Goal: Transaction & Acquisition: Purchase product/service

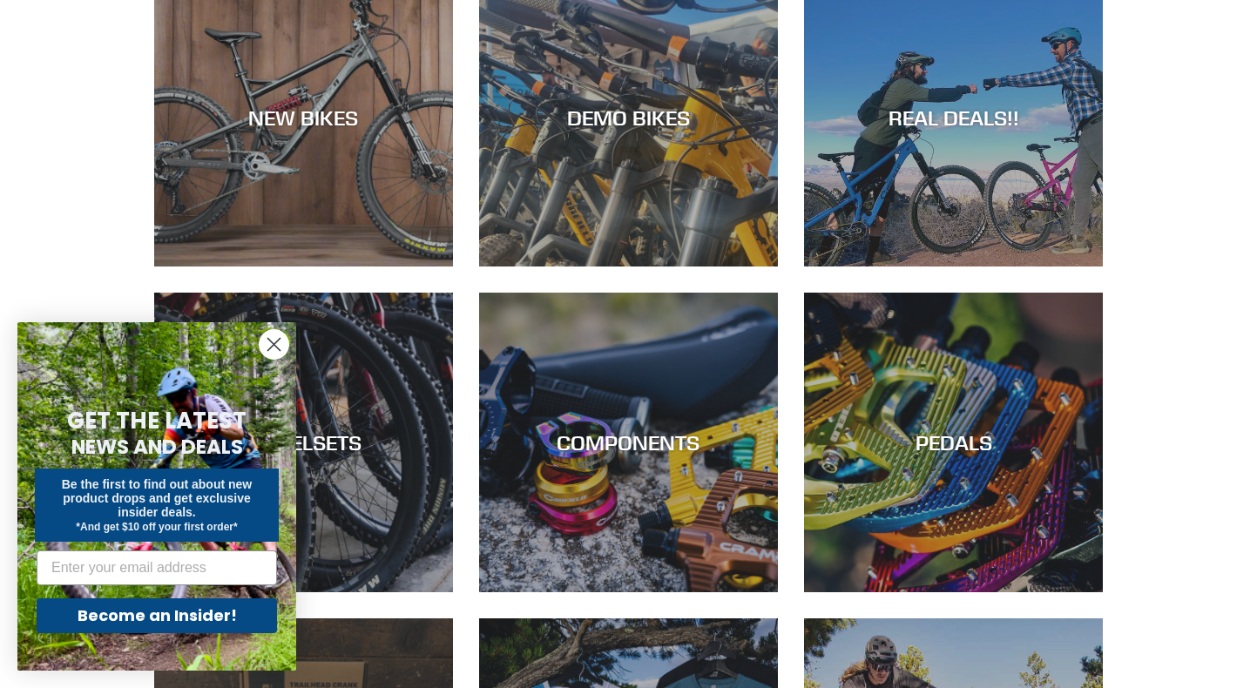
scroll to position [224, 0]
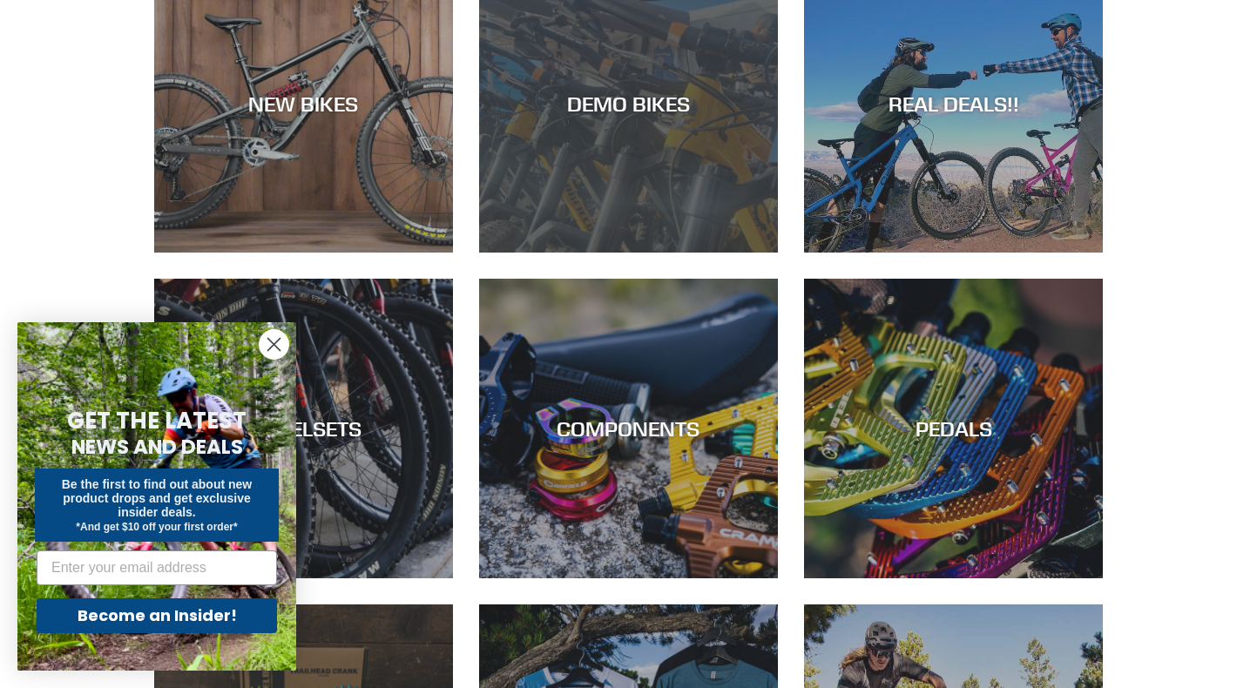
click at [631, 253] on div "DEMO BIKES" at bounding box center [628, 253] width 299 height 0
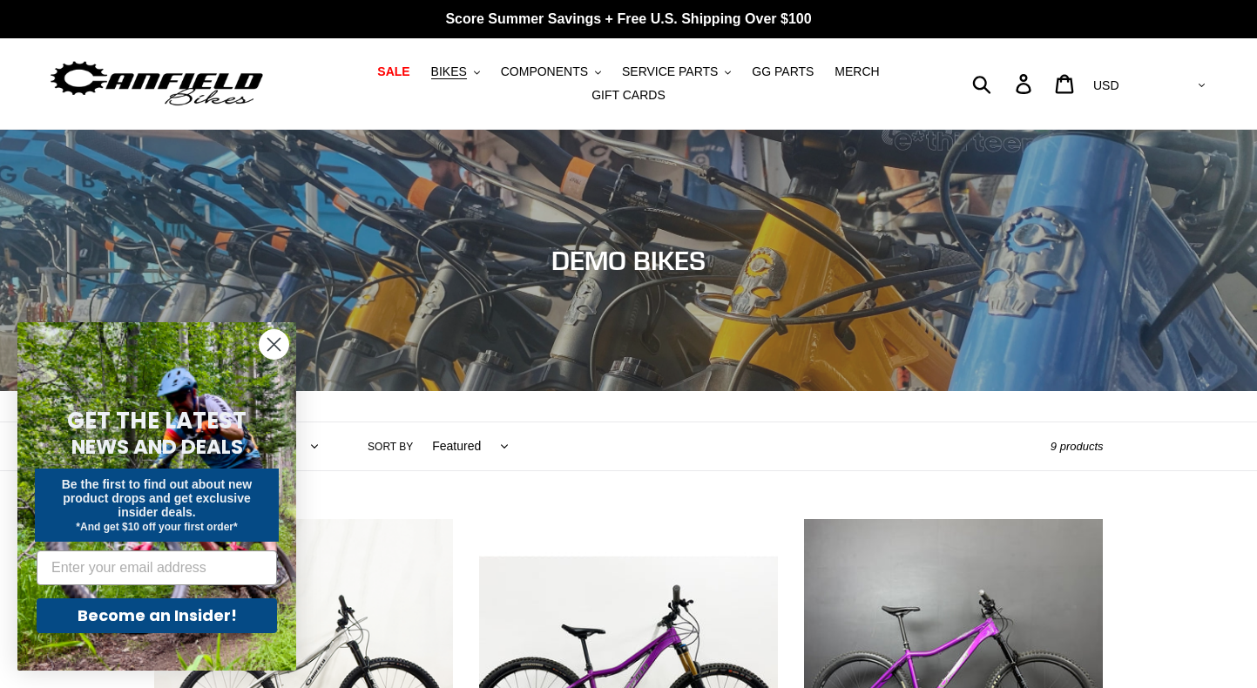
click at [270, 346] on circle "Close dialog" at bounding box center [274, 344] width 29 height 29
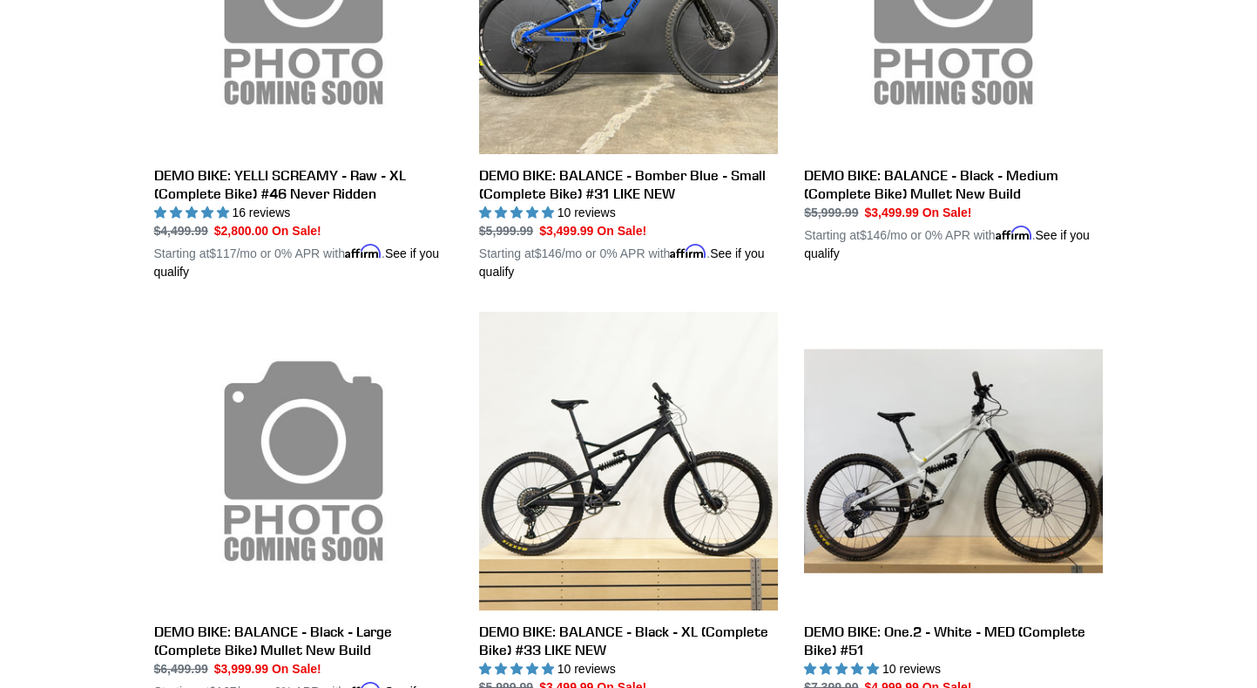
scroll to position [1080, 0]
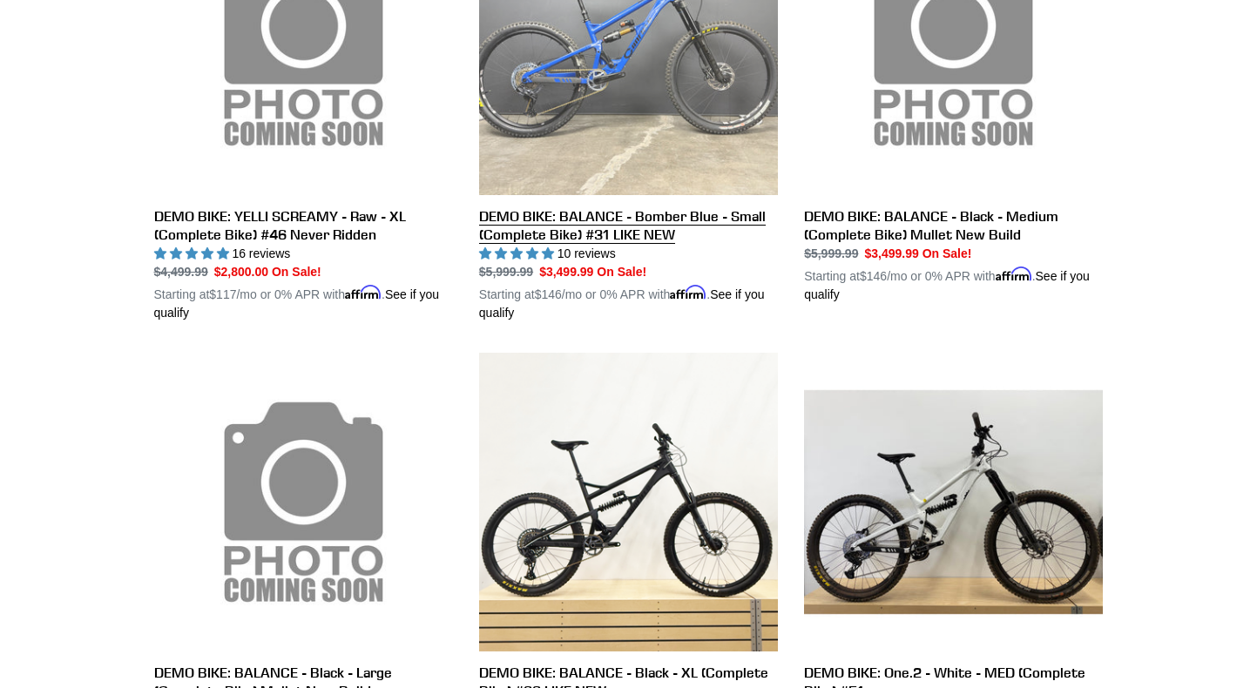
click at [660, 139] on link "DEMO BIKE: BALANCE - Bomber Blue - Small (Complete Bike) #31 LIKE NEW" at bounding box center [628, 109] width 299 height 426
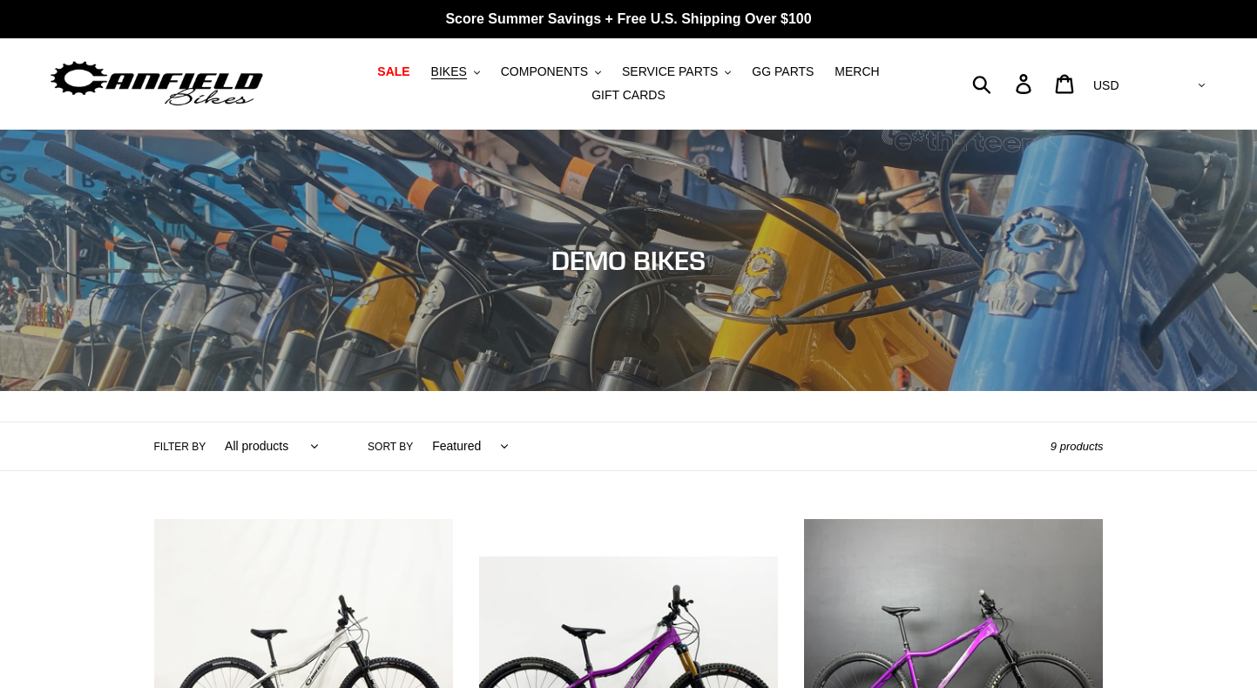
scroll to position [0, 0]
click at [404, 69] on span "SALE" at bounding box center [393, 71] width 32 height 15
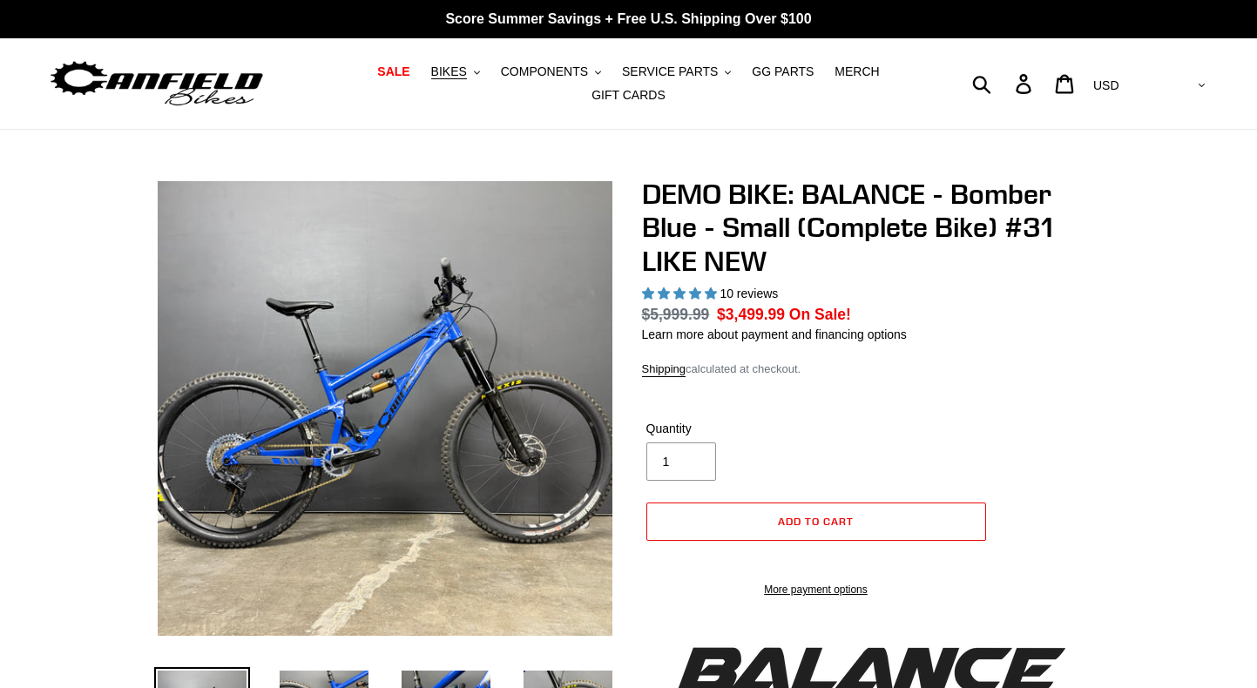
select select "highest-rating"
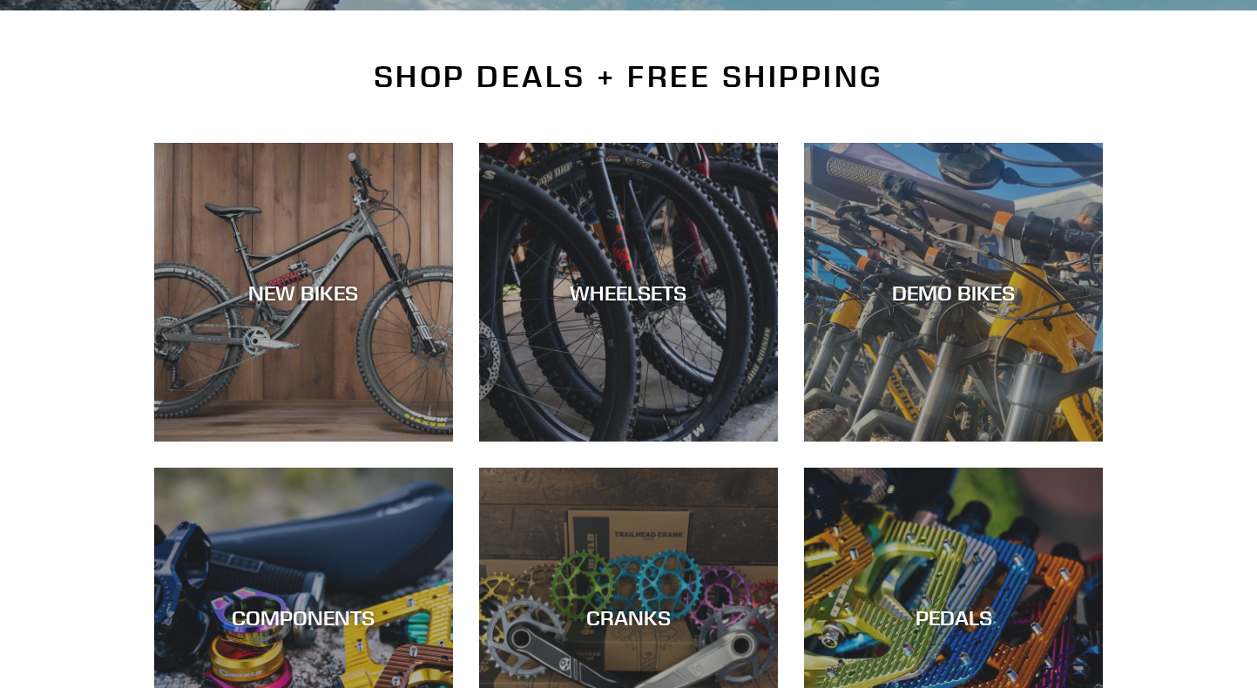
scroll to position [388, 0]
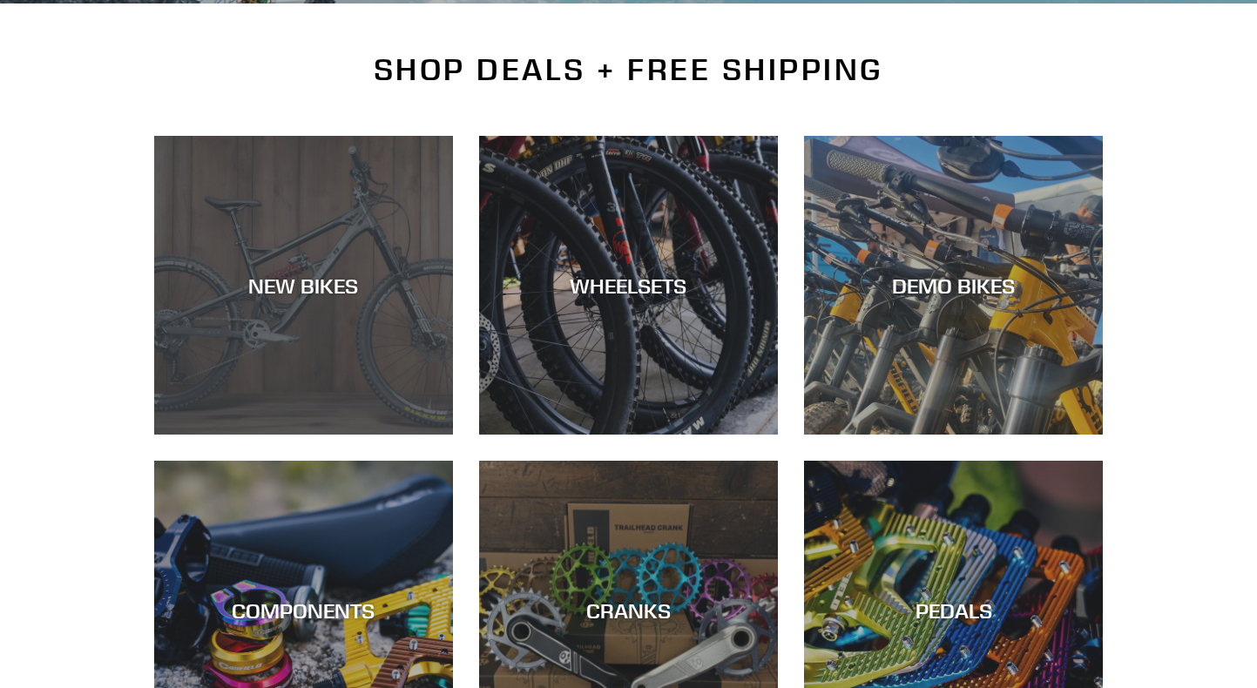
click at [338, 435] on div "NEW BIKES" at bounding box center [303, 435] width 299 height 0
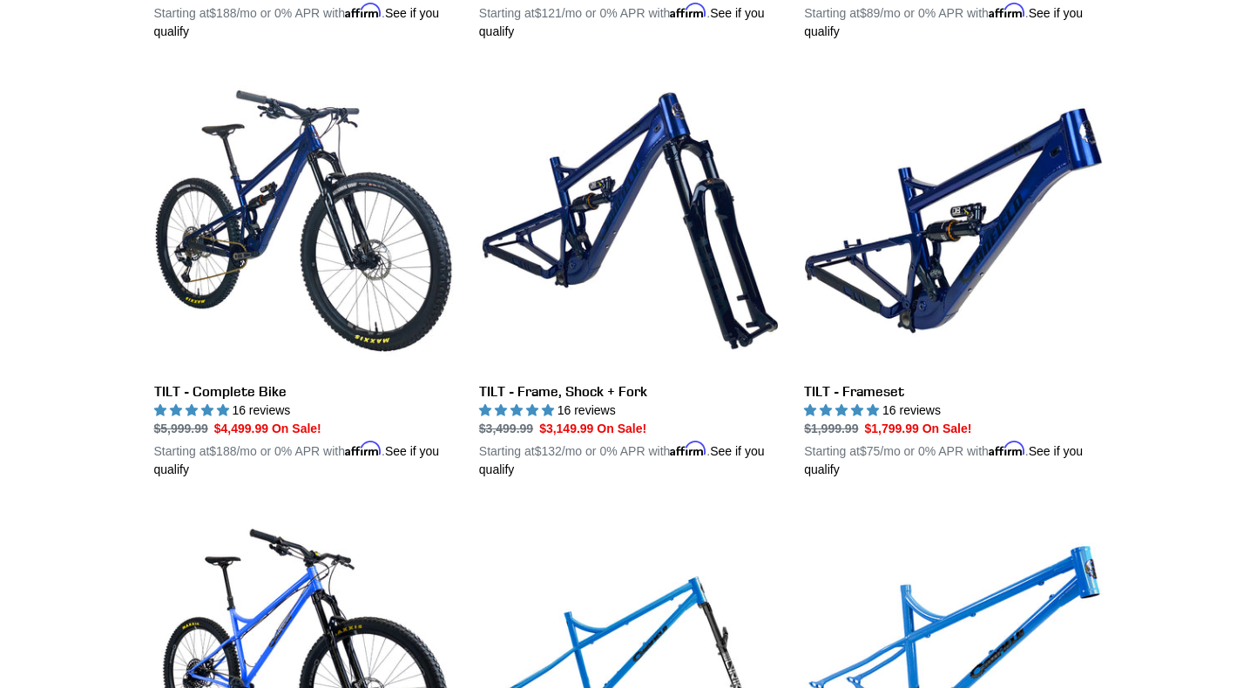
scroll to position [1990, 0]
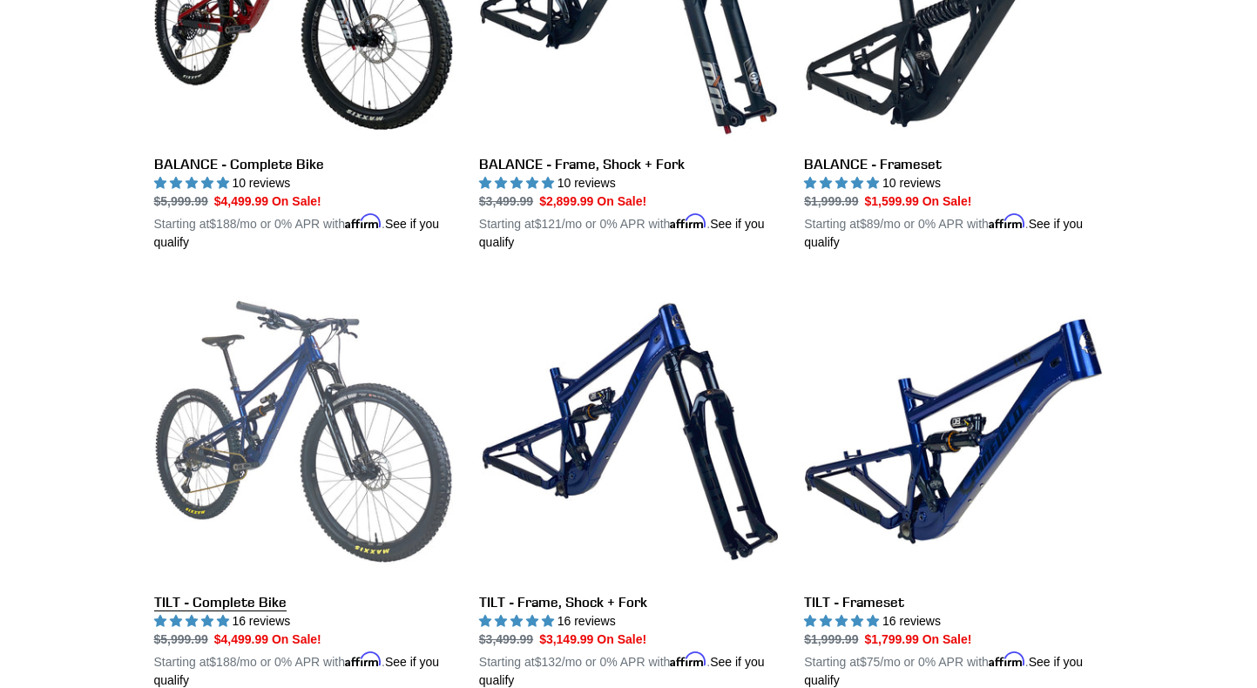
click at [278, 491] on link "TILT - Complete Bike" at bounding box center [303, 486] width 299 height 408
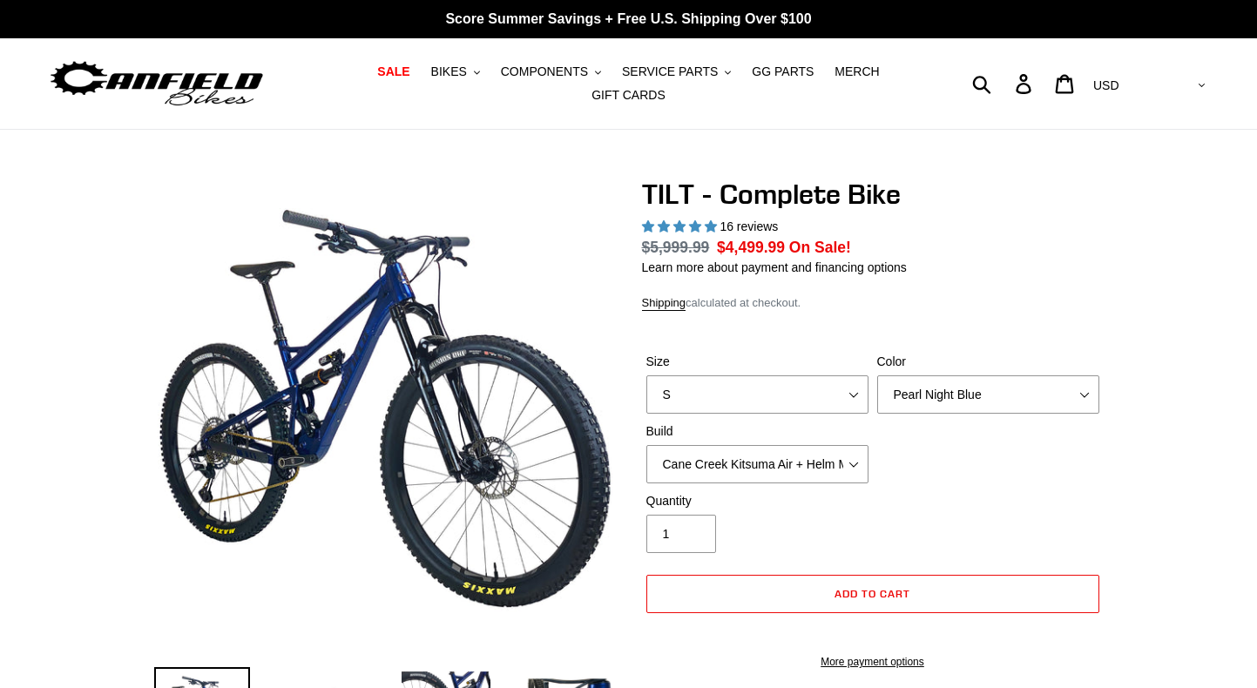
select select "highest-rating"
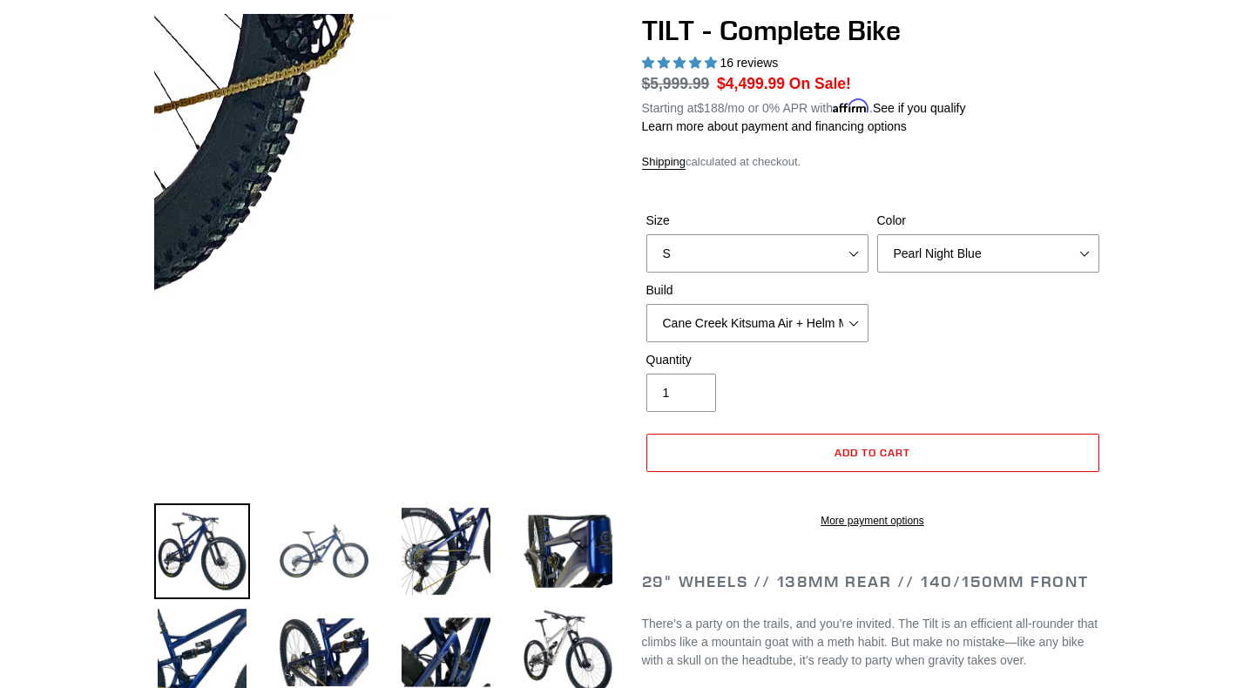
scroll to position [168, 0]
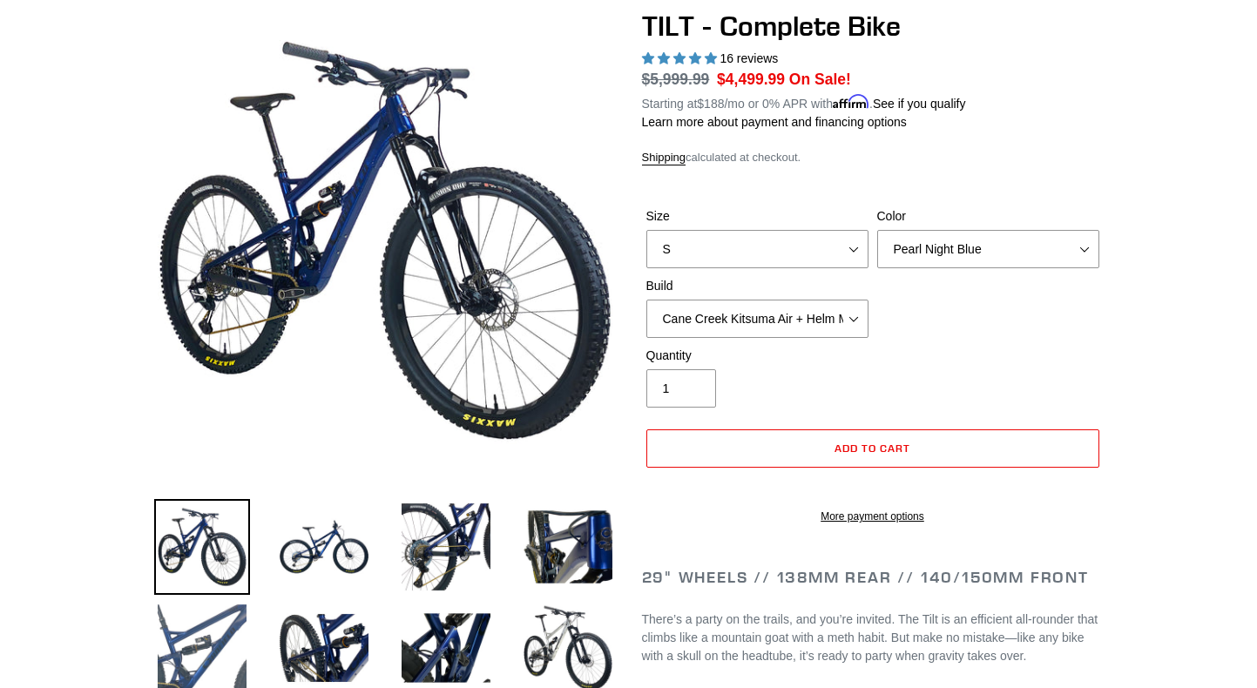
click at [220, 653] on img at bounding box center [202, 648] width 96 height 96
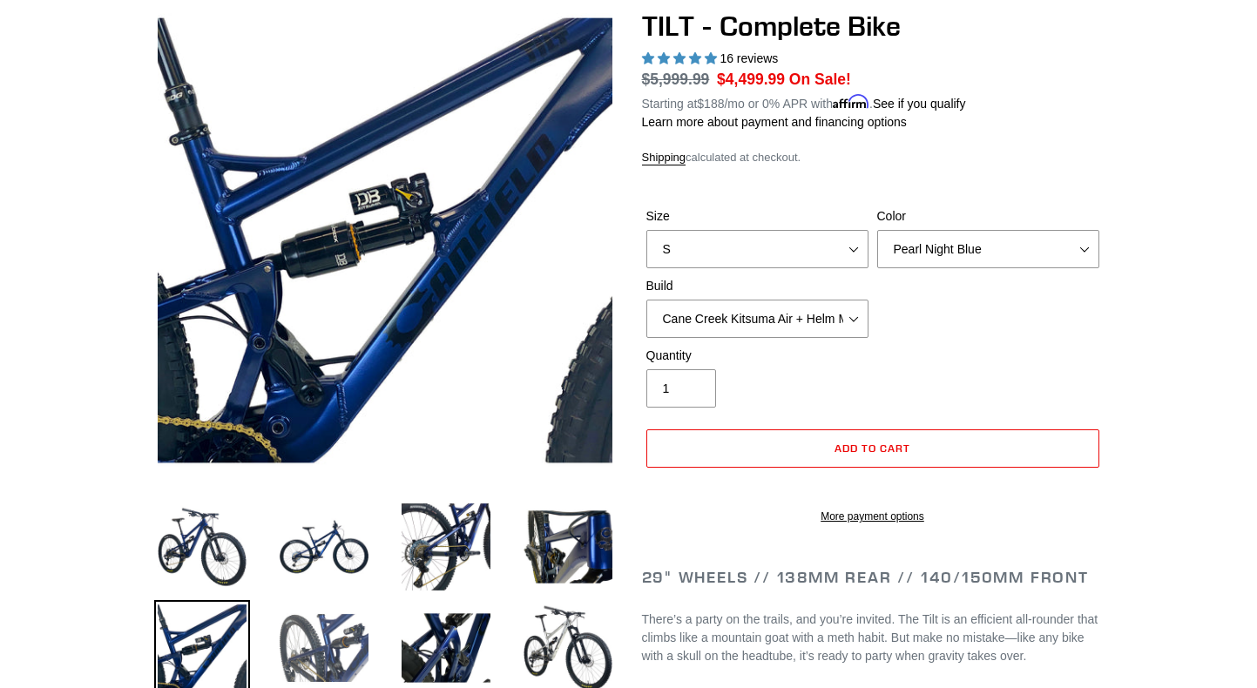
click at [285, 646] on img at bounding box center [324, 648] width 96 height 96
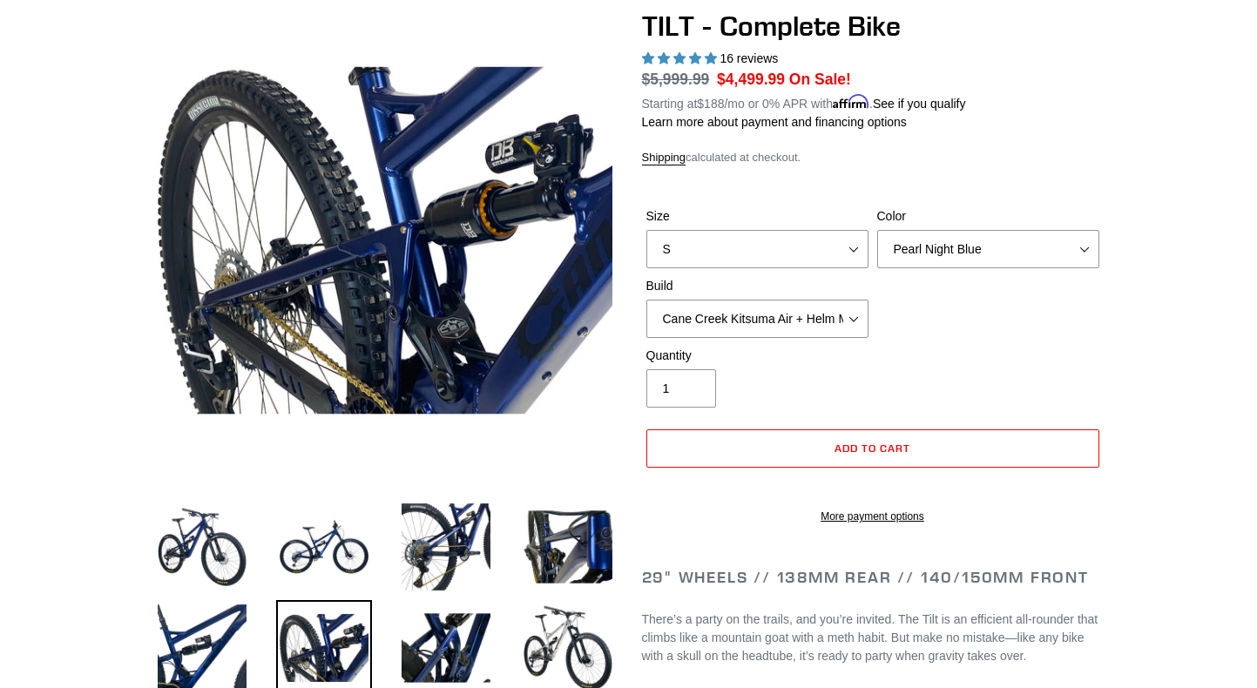
click at [380, 652] on li at bounding box center [433, 652] width 122 height 101
click at [410, 655] on img at bounding box center [446, 648] width 96 height 96
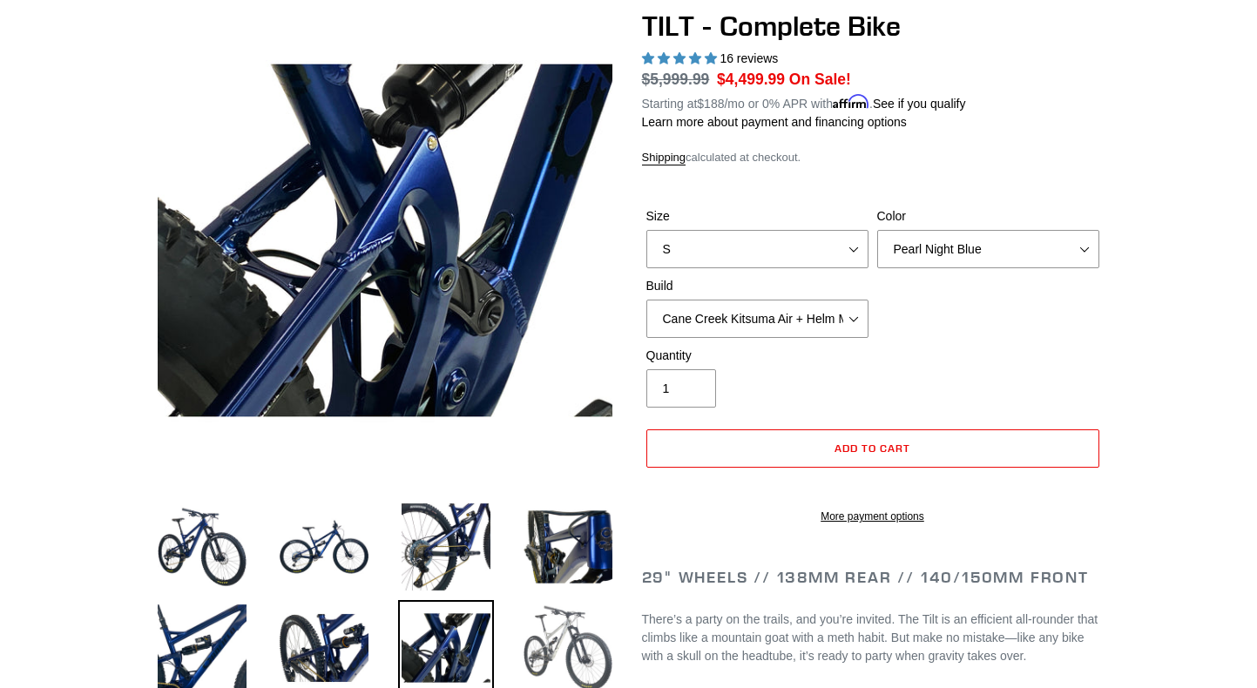
click at [541, 652] on img at bounding box center [568, 648] width 96 height 96
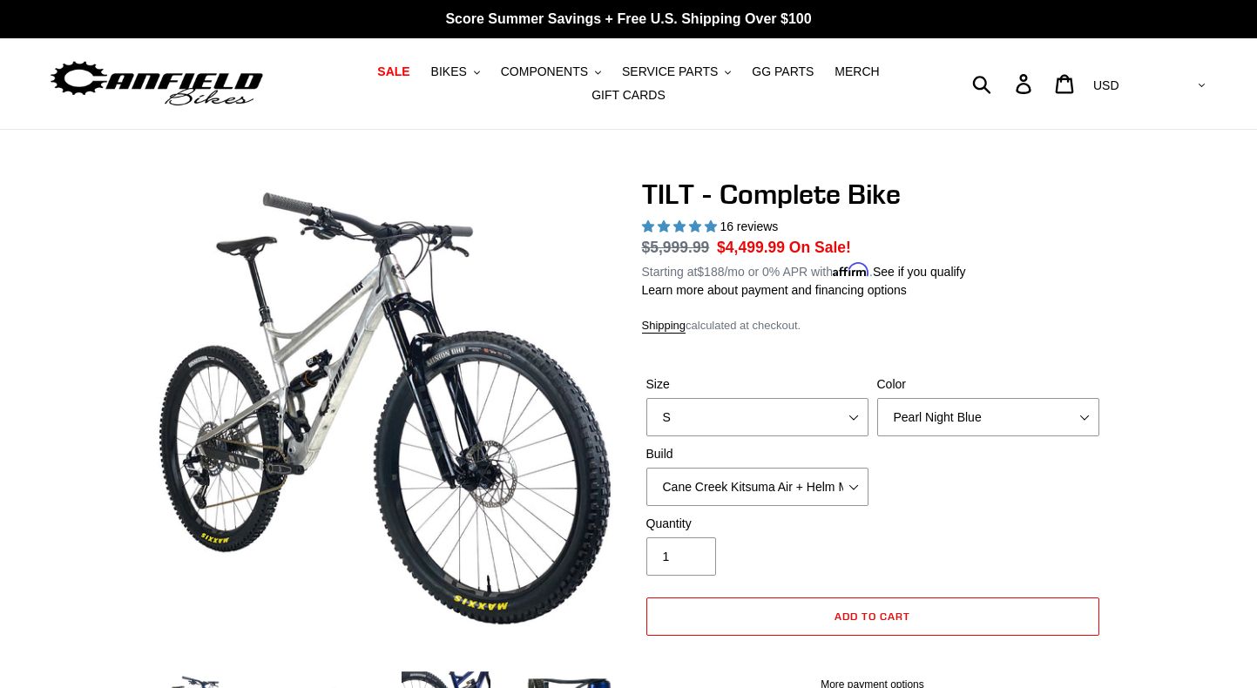
scroll to position [0, 0]
